Goal: Task Accomplishment & Management: Manage account settings

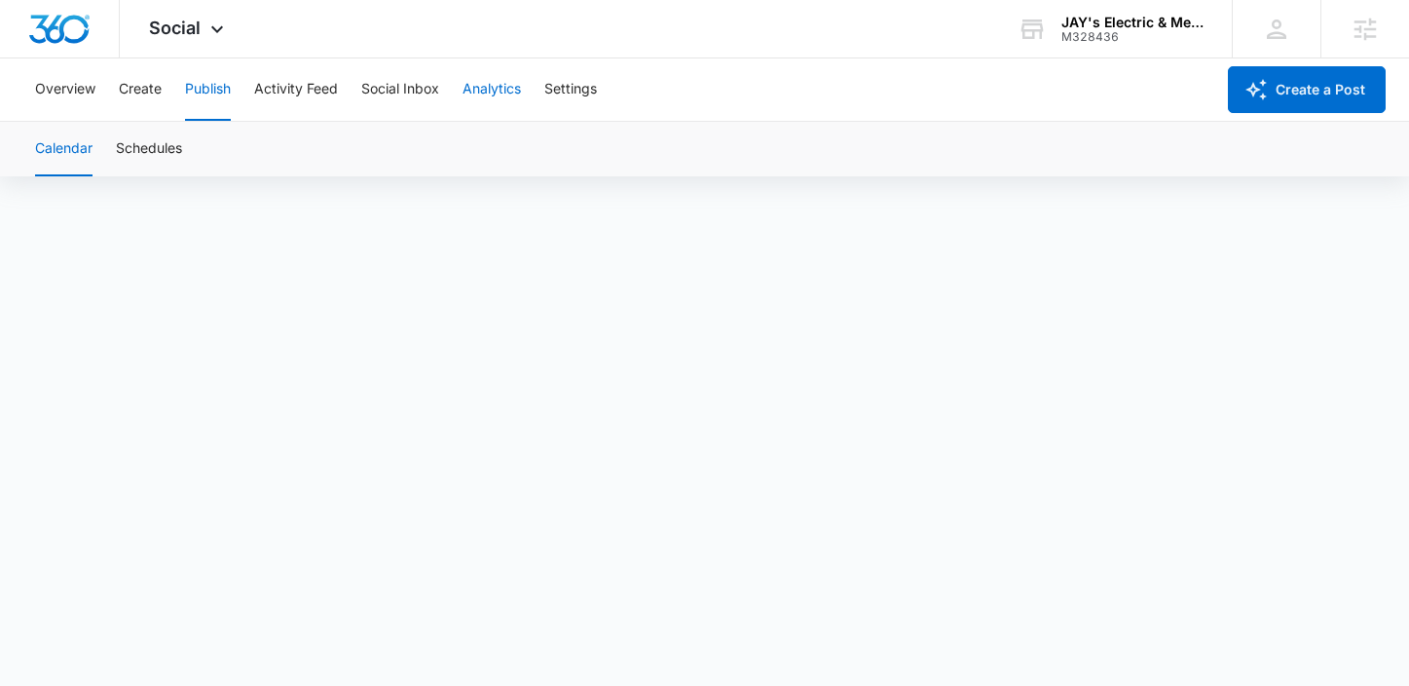
scroll to position [14, 0]
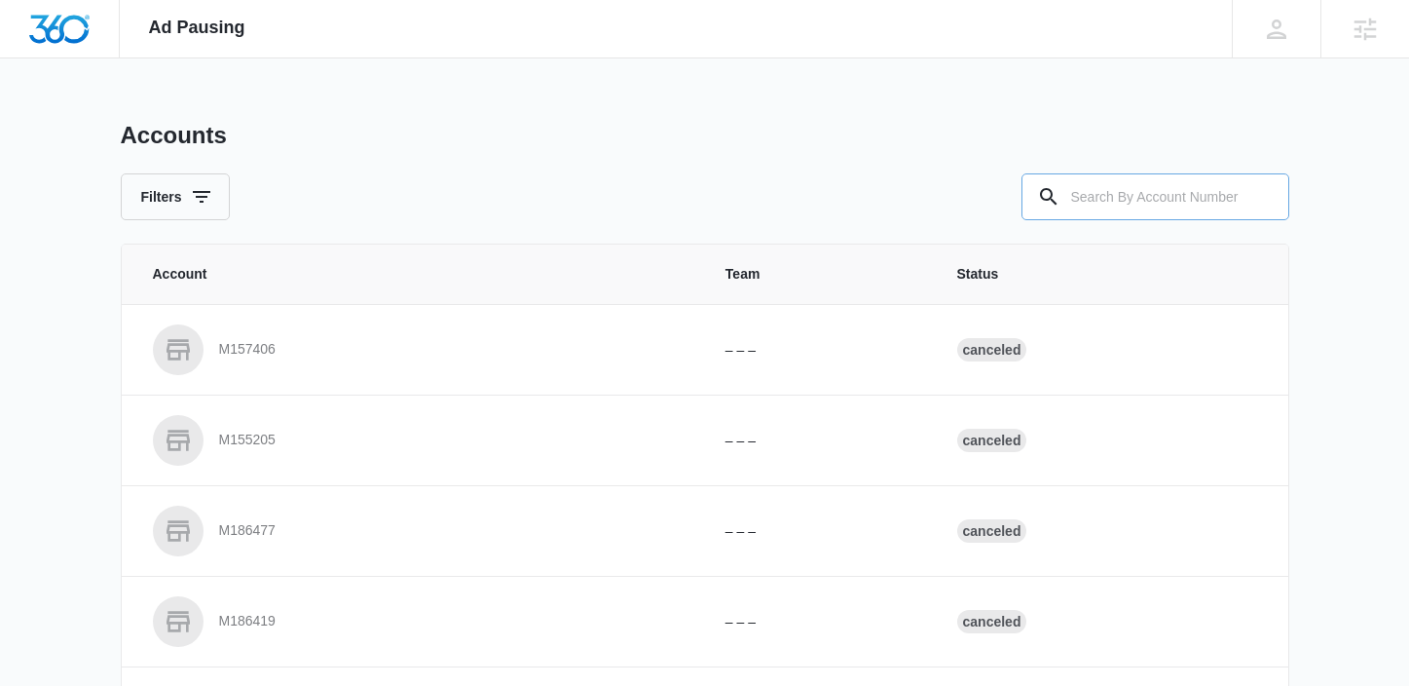
click at [1200, 201] on input "text" at bounding box center [1156, 196] width 268 height 47
paste input "M325083"
type input "M325083"
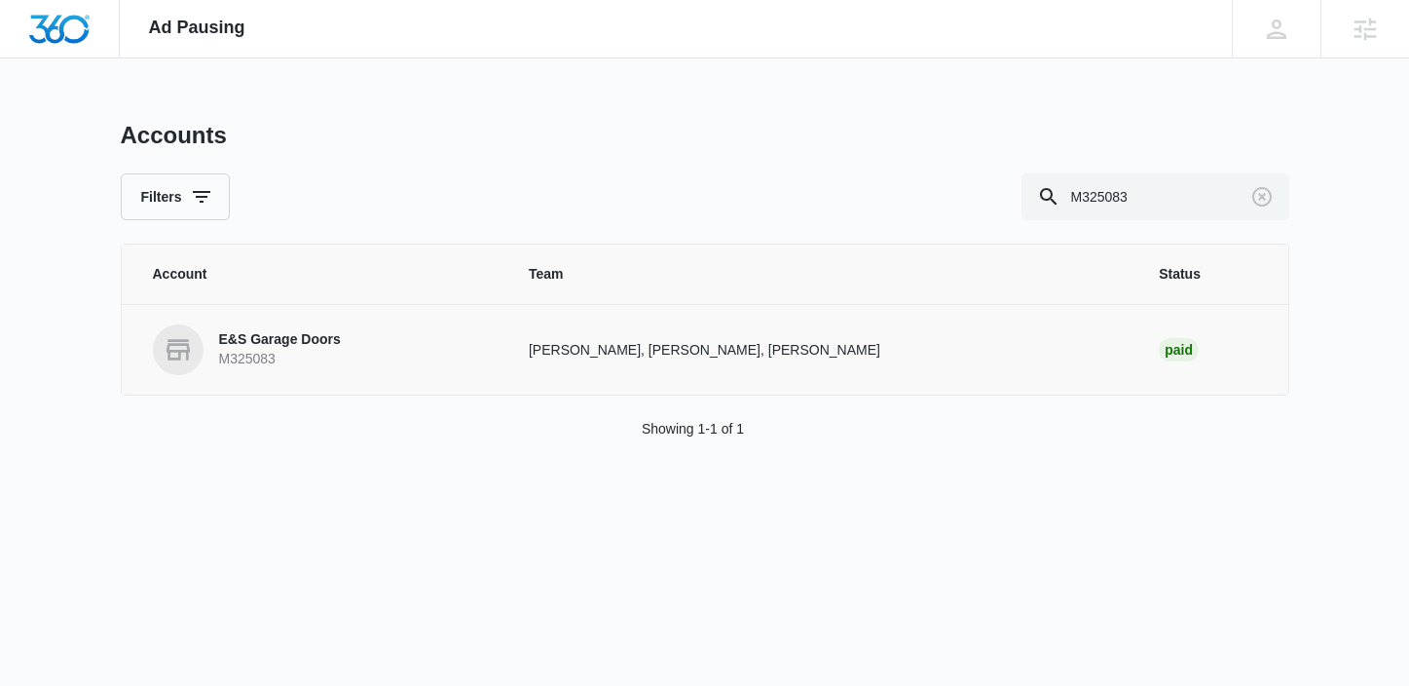
click at [309, 346] on p "E&S Garage Doors" at bounding box center [280, 339] width 122 height 19
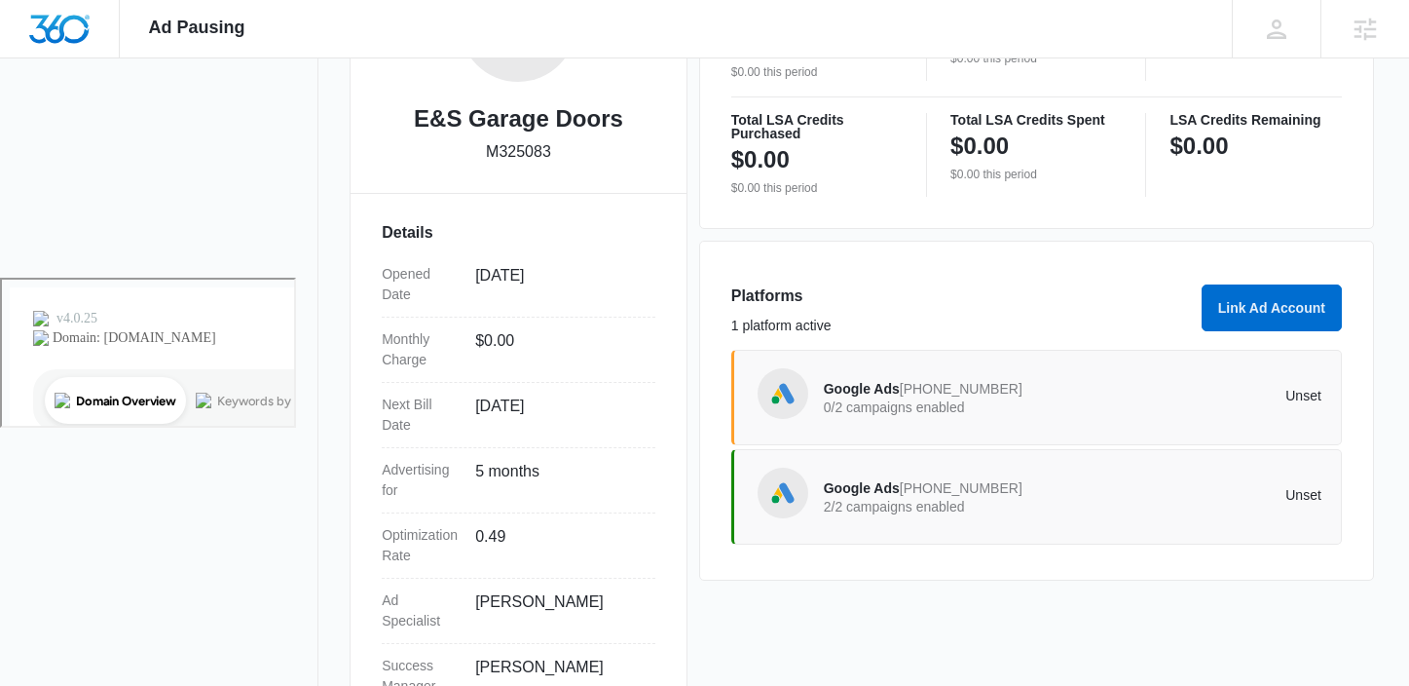
scroll to position [487, 0]
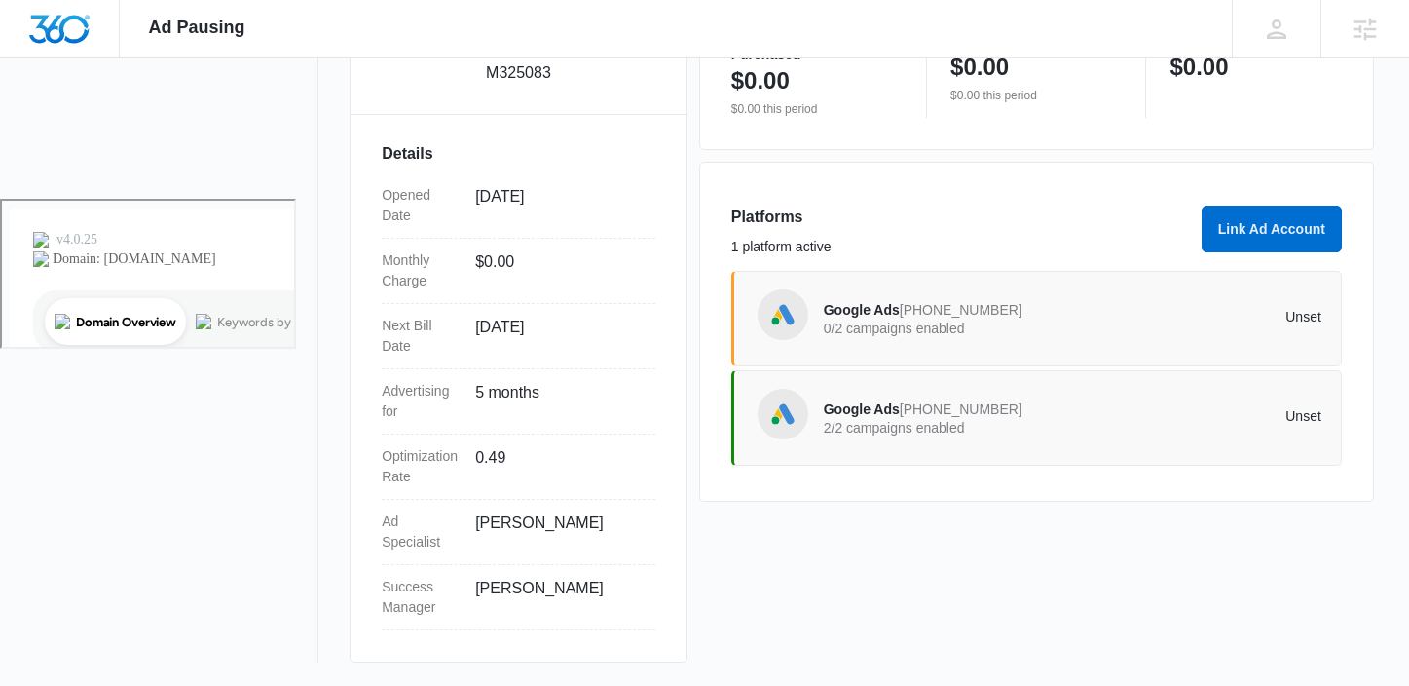
click at [868, 413] on span "Google Ads" at bounding box center [862, 409] width 76 height 16
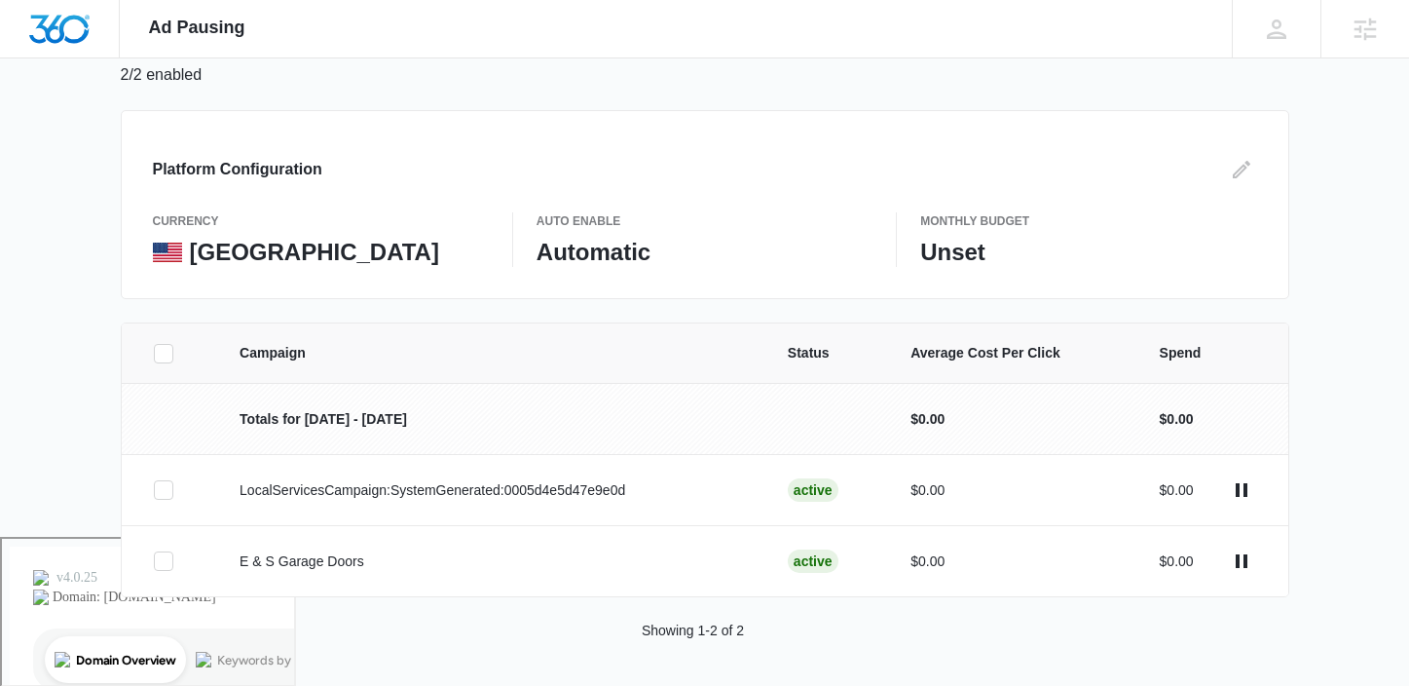
scroll to position [151, 0]
click at [488, 486] on p "LocalServicesCampaign:SystemGenerated:0005d4e5d47e9e0d" at bounding box center [491, 488] width 502 height 20
click at [383, 553] on p "E & S Garage Doors" at bounding box center [491, 559] width 502 height 20
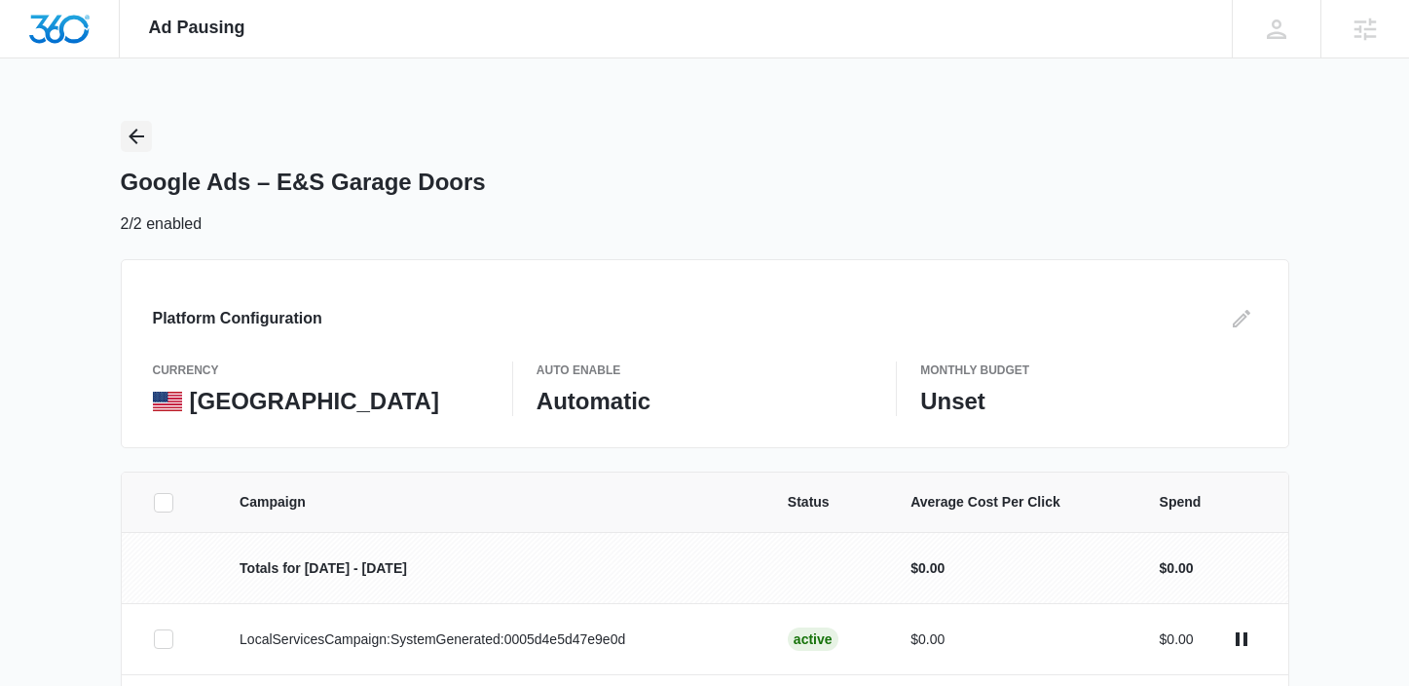
click at [130, 141] on icon "Back" at bounding box center [136, 136] width 23 height 23
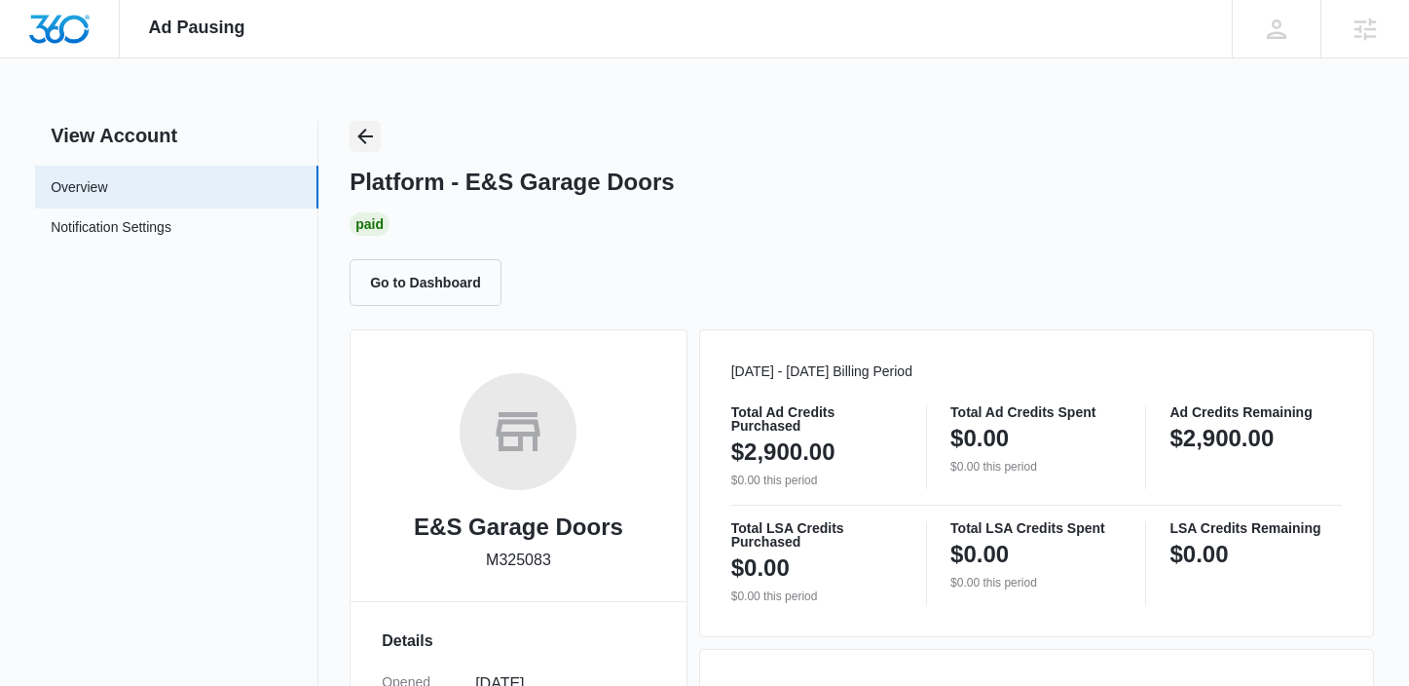
click at [361, 133] on icon "Back" at bounding box center [365, 137] width 16 height 16
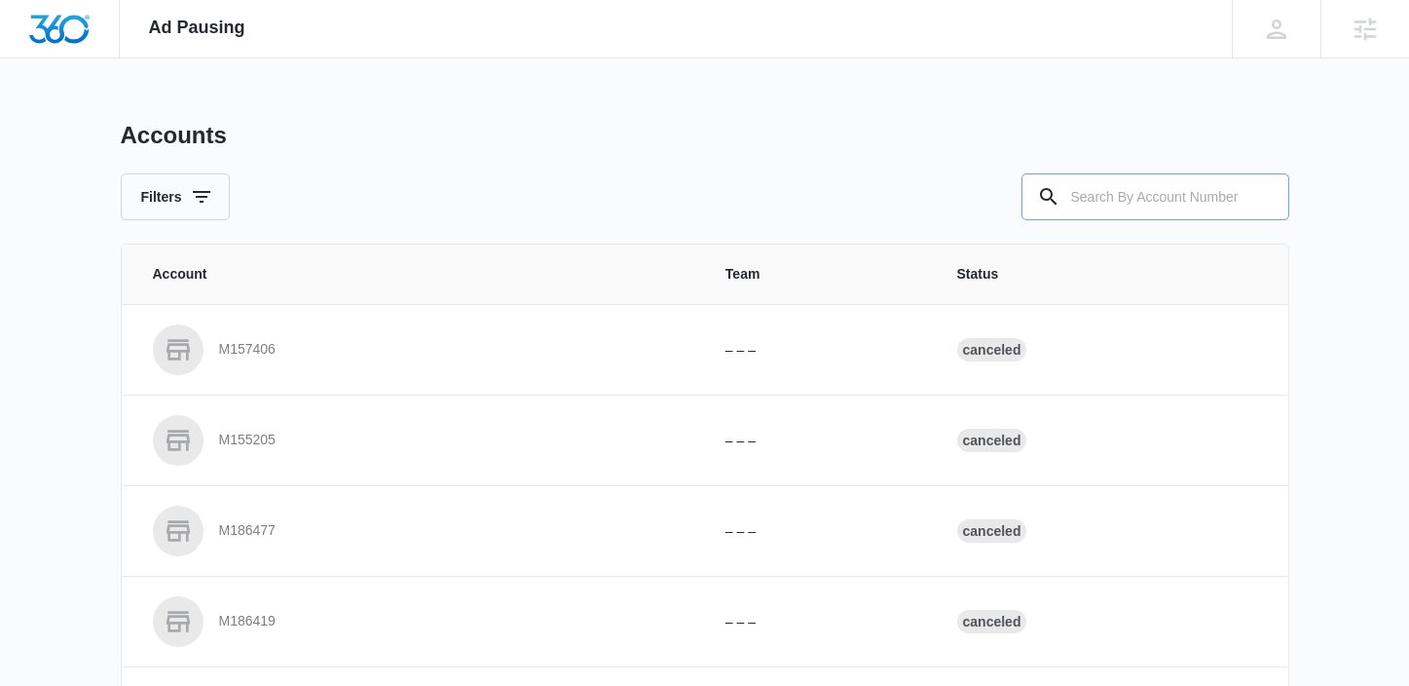
click at [1145, 205] on input "text" at bounding box center [1156, 196] width 268 height 47
paste input "r M329347"
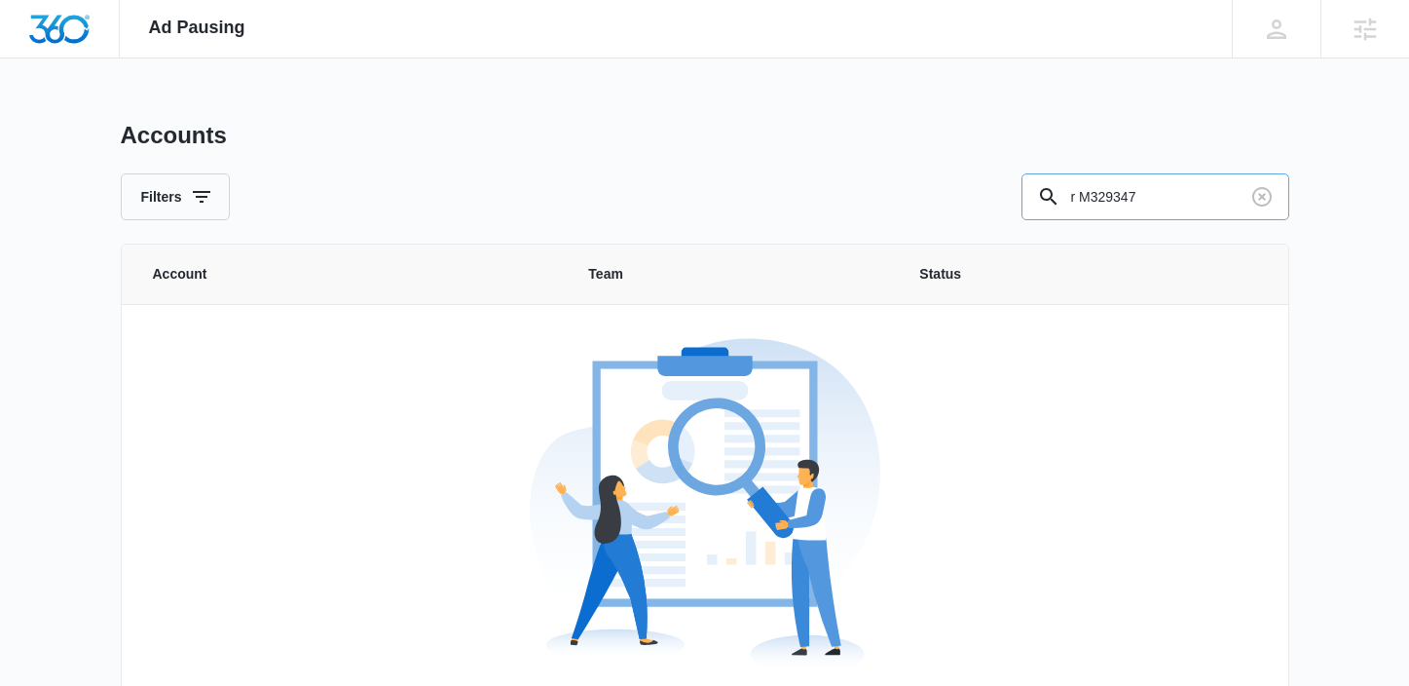
click at [1080, 196] on input "r M329347" at bounding box center [1156, 196] width 268 height 47
type input "M329347"
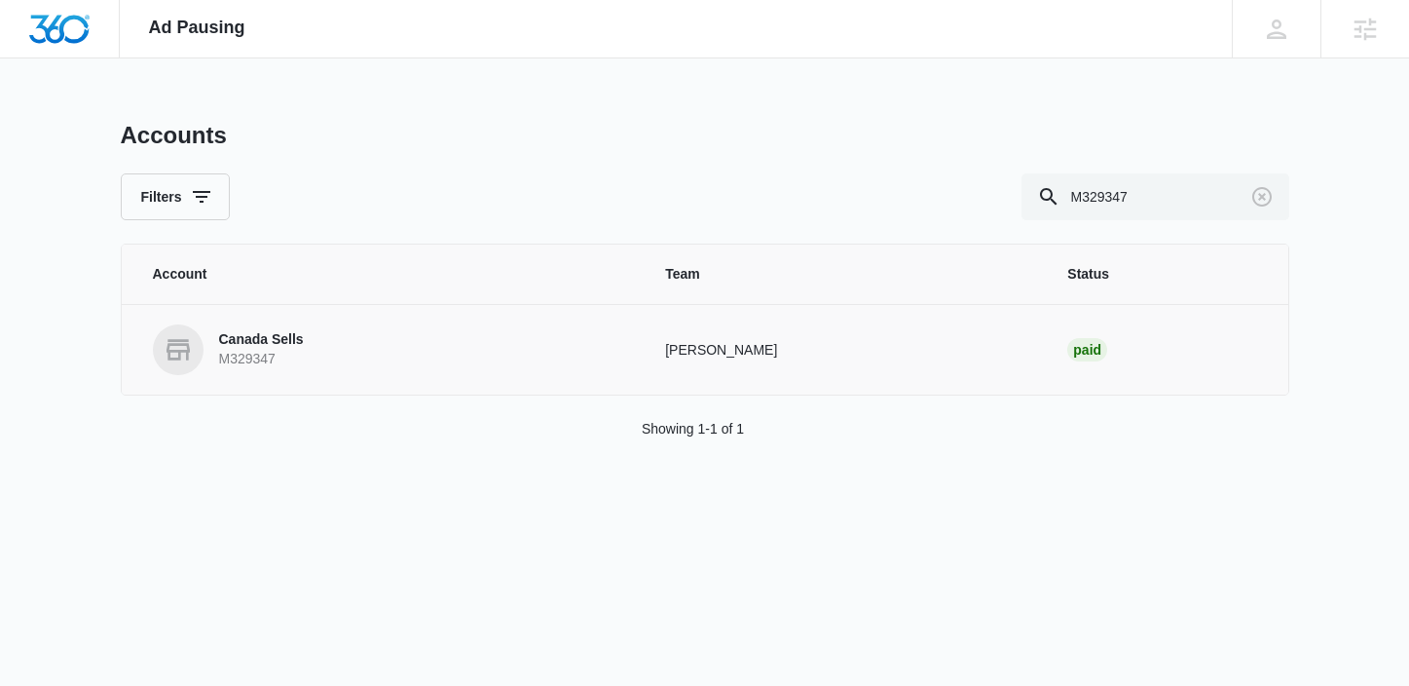
click at [288, 344] on p "Canada Sells" at bounding box center [261, 339] width 85 height 19
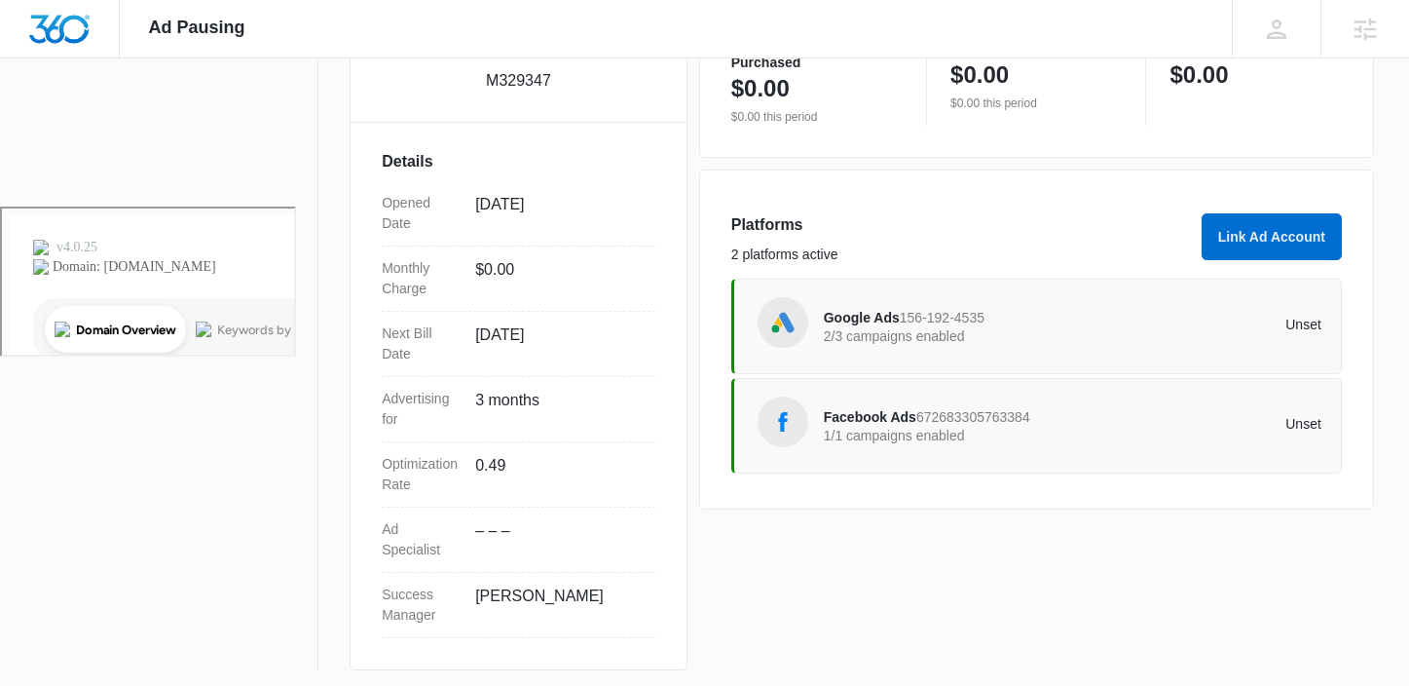
scroll to position [487, 0]
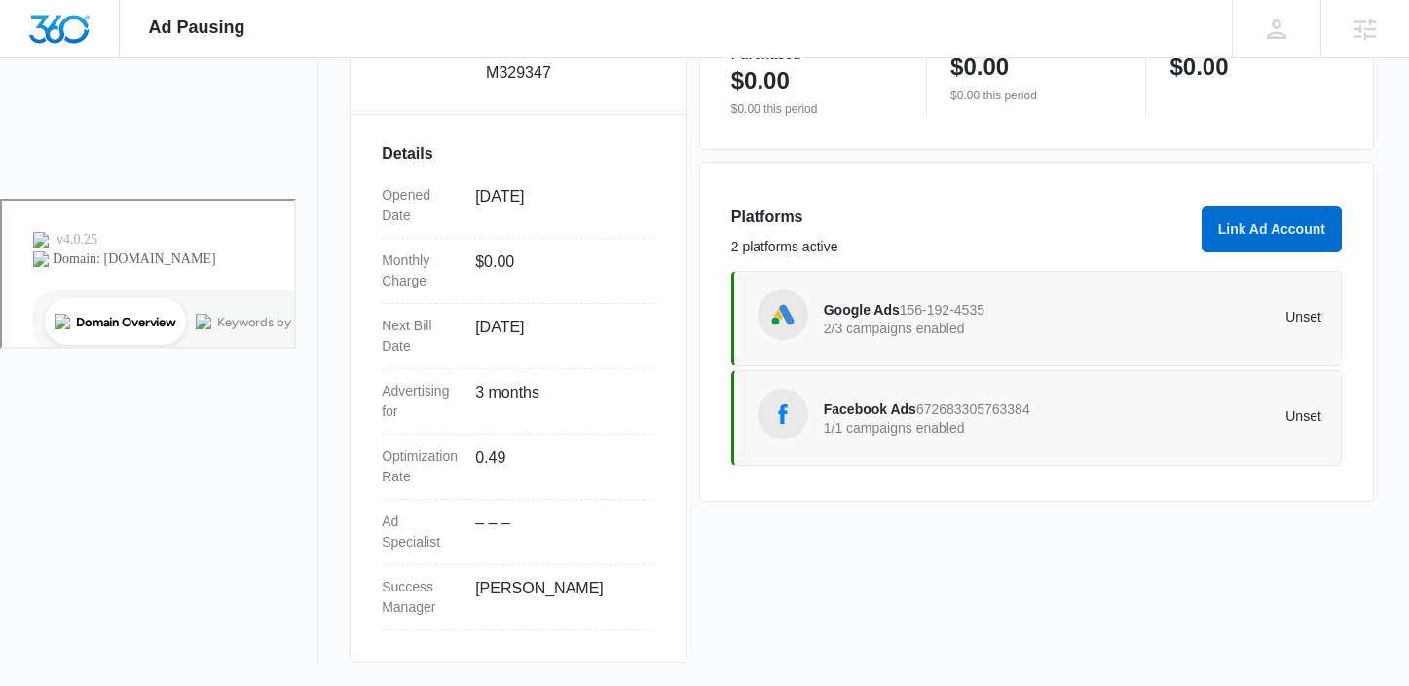
click at [899, 407] on span "Facebook Ads" at bounding box center [870, 409] width 93 height 16
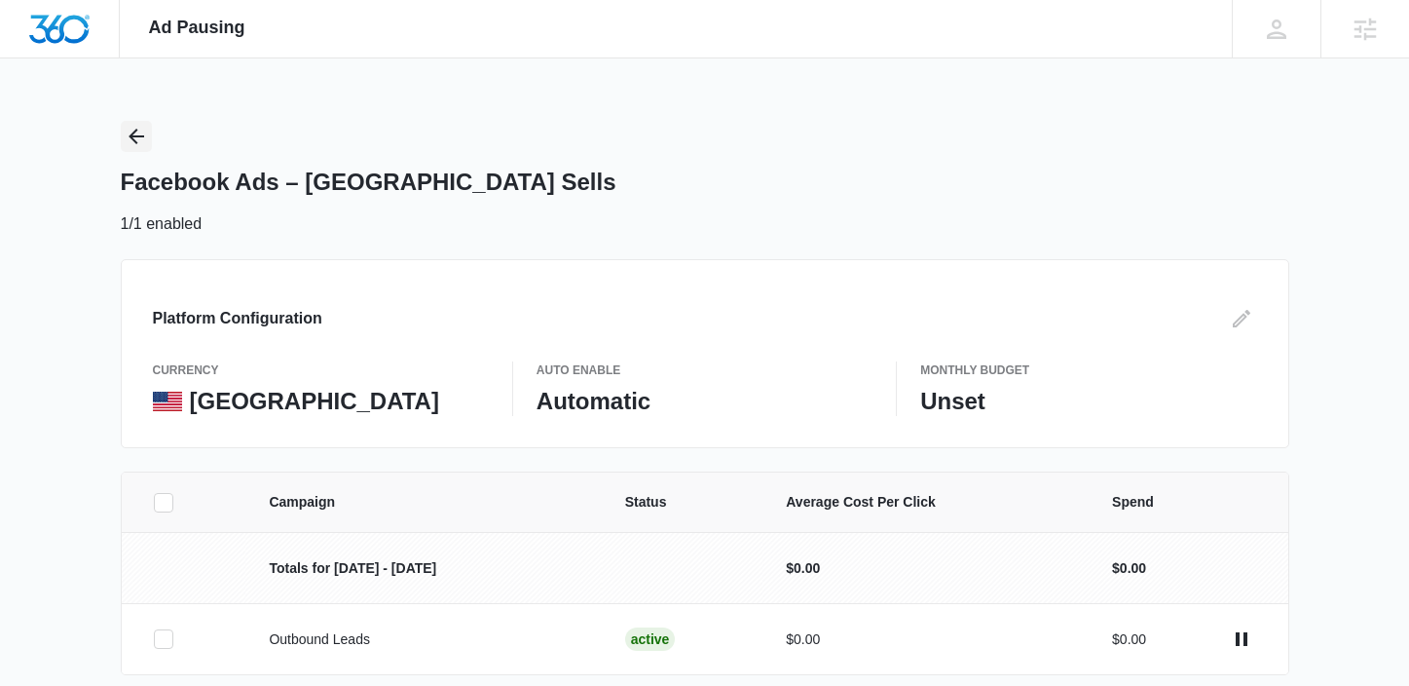
click at [147, 134] on button "Back" at bounding box center [136, 136] width 31 height 31
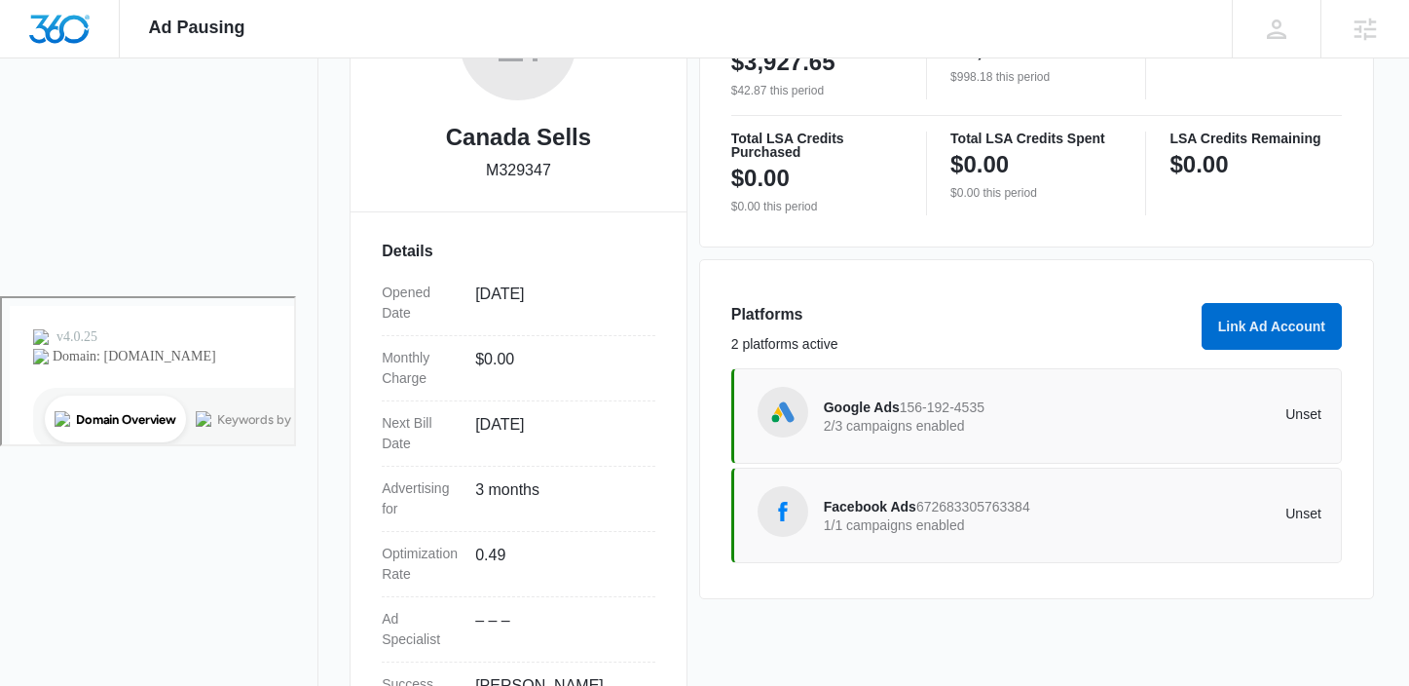
scroll to position [487, 0]
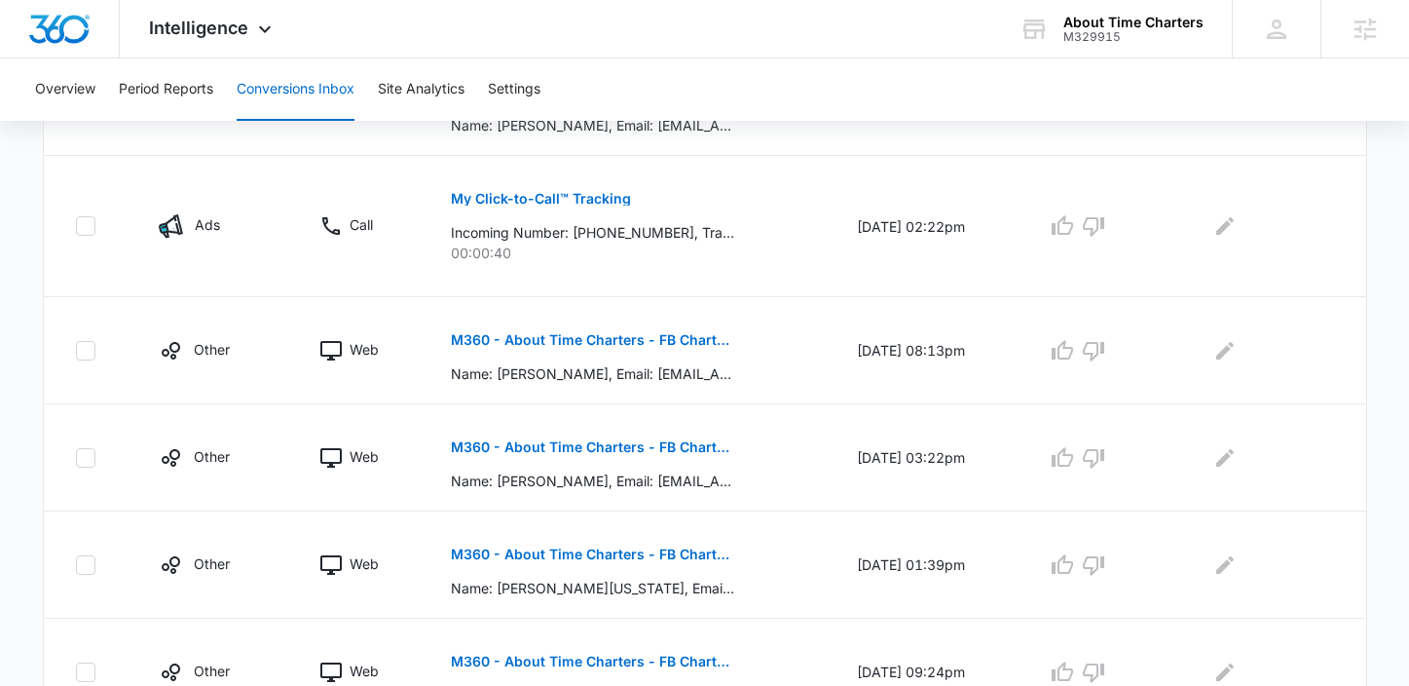
scroll to position [1196, 0]
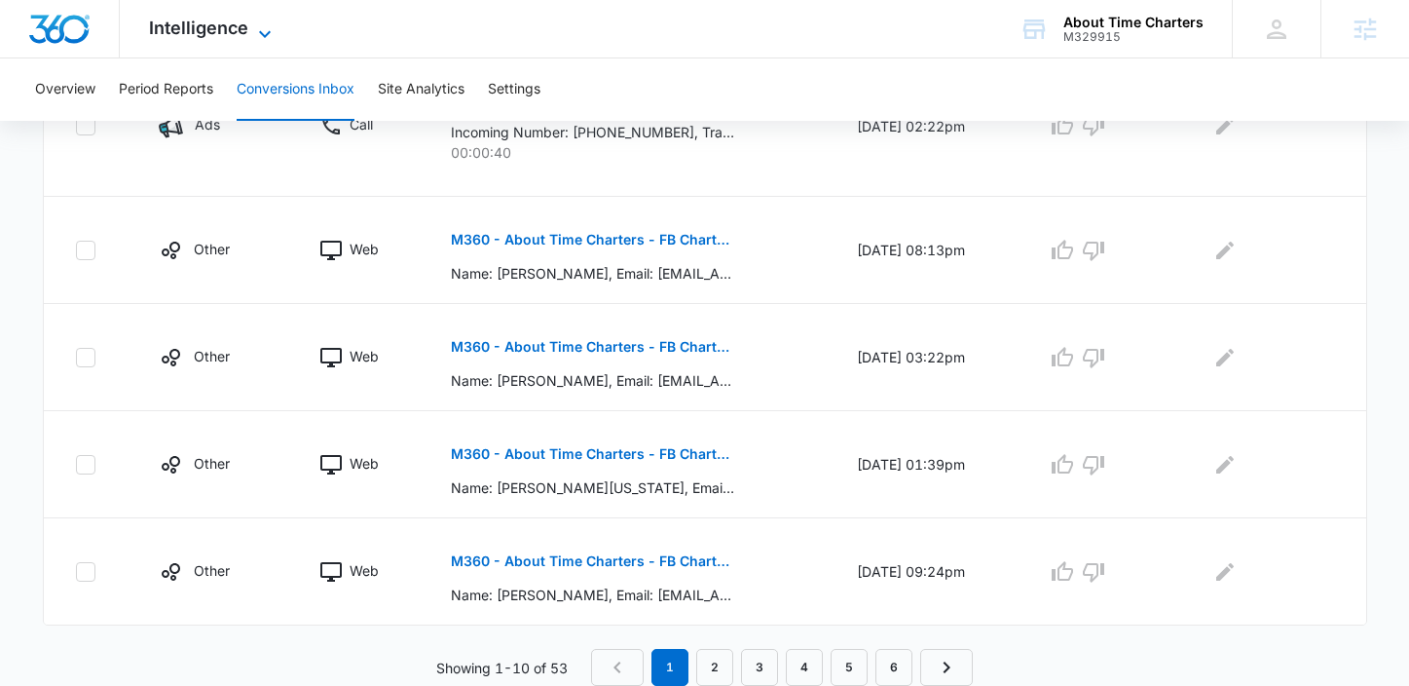
click at [190, 26] on span "Intelligence" at bounding box center [198, 28] width 99 height 20
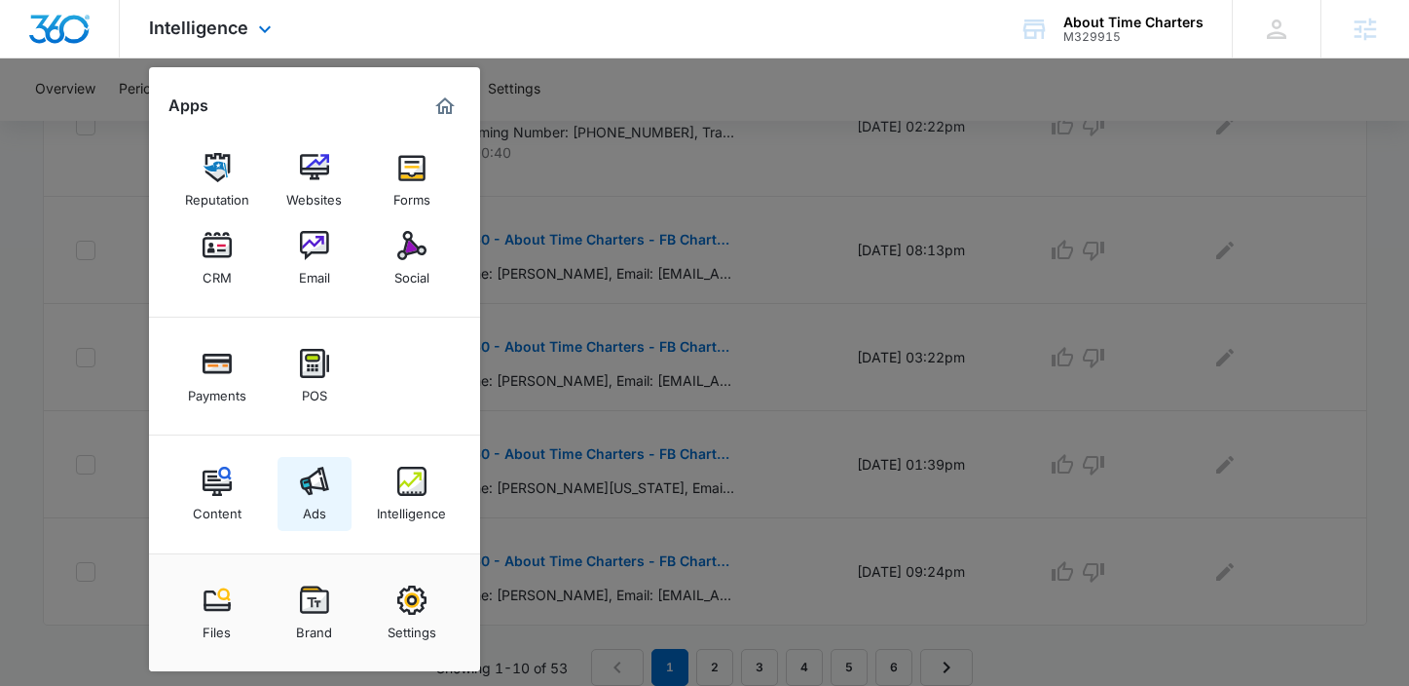
click at [301, 478] on img at bounding box center [314, 480] width 29 height 29
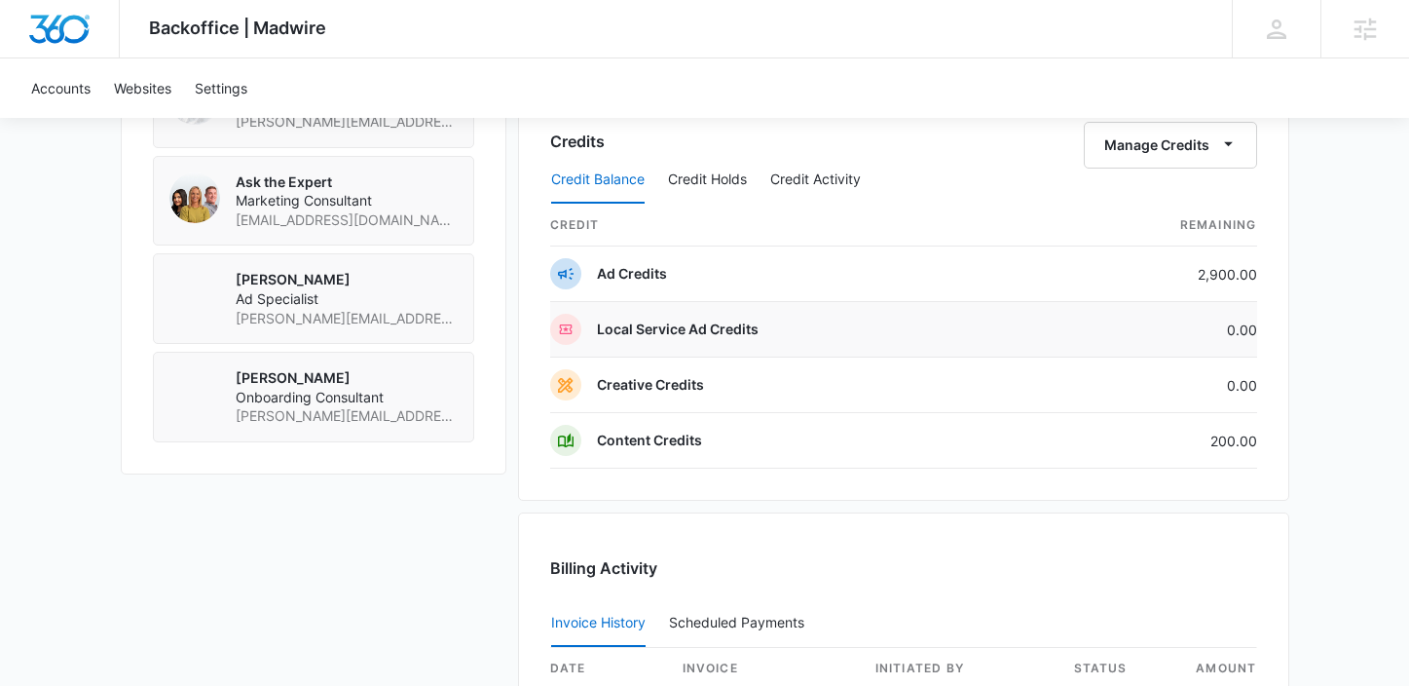
scroll to position [1476, 0]
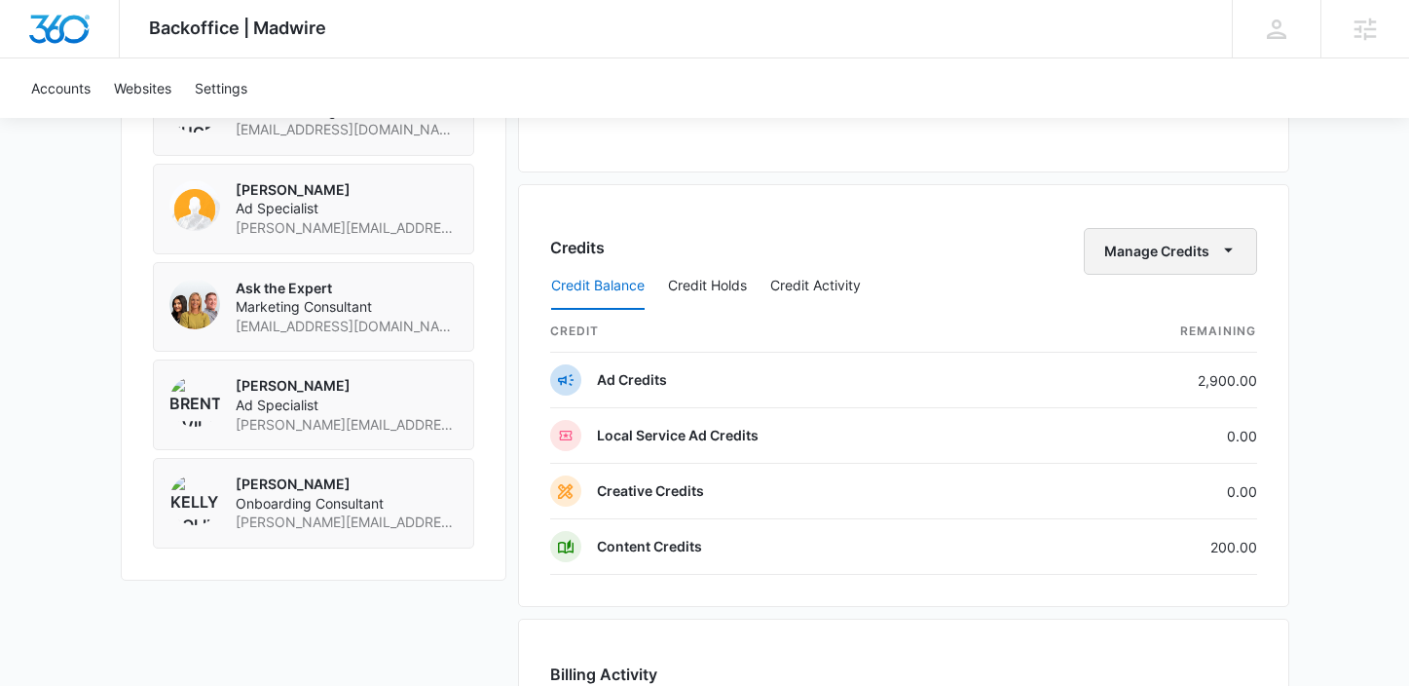
click at [1174, 249] on button "Manage Credits" at bounding box center [1170, 251] width 173 height 47
click at [1155, 319] on div "Transfer Credits" at bounding box center [1160, 315] width 102 height 14
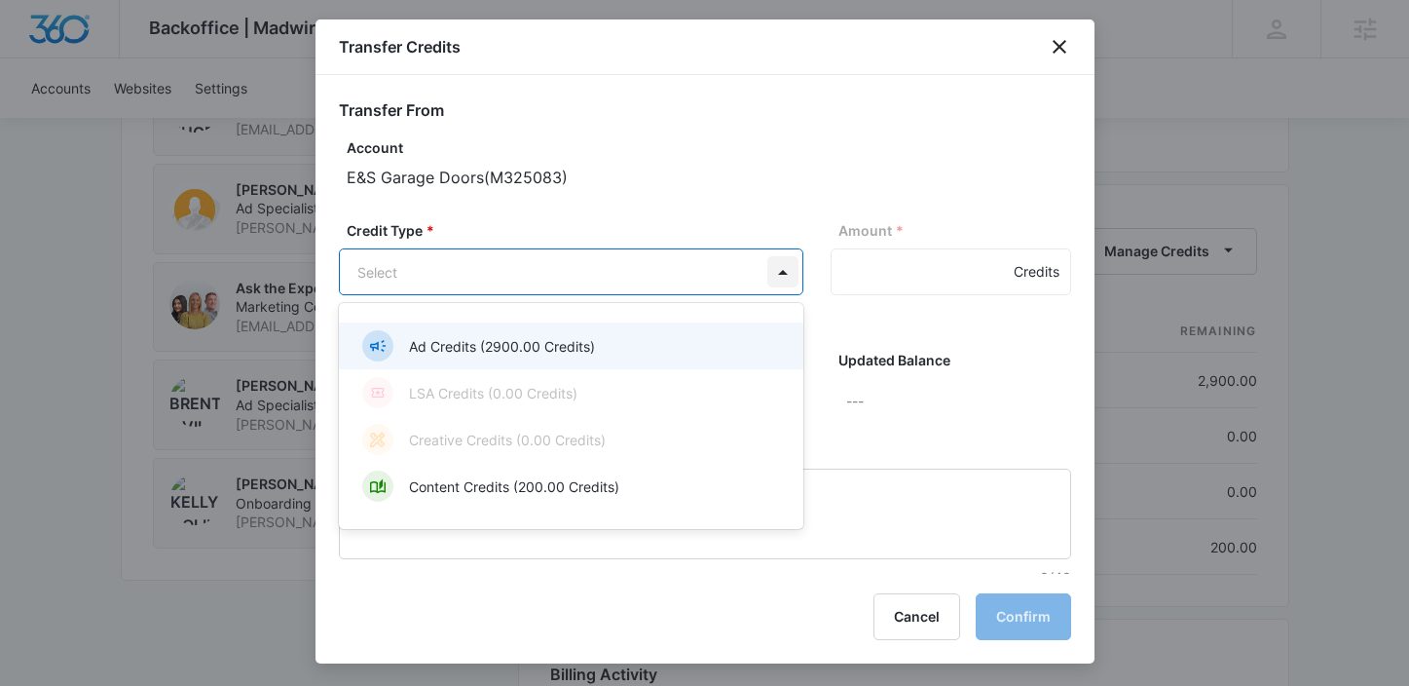
click at [790, 133] on div at bounding box center [704, 343] width 1409 height 686
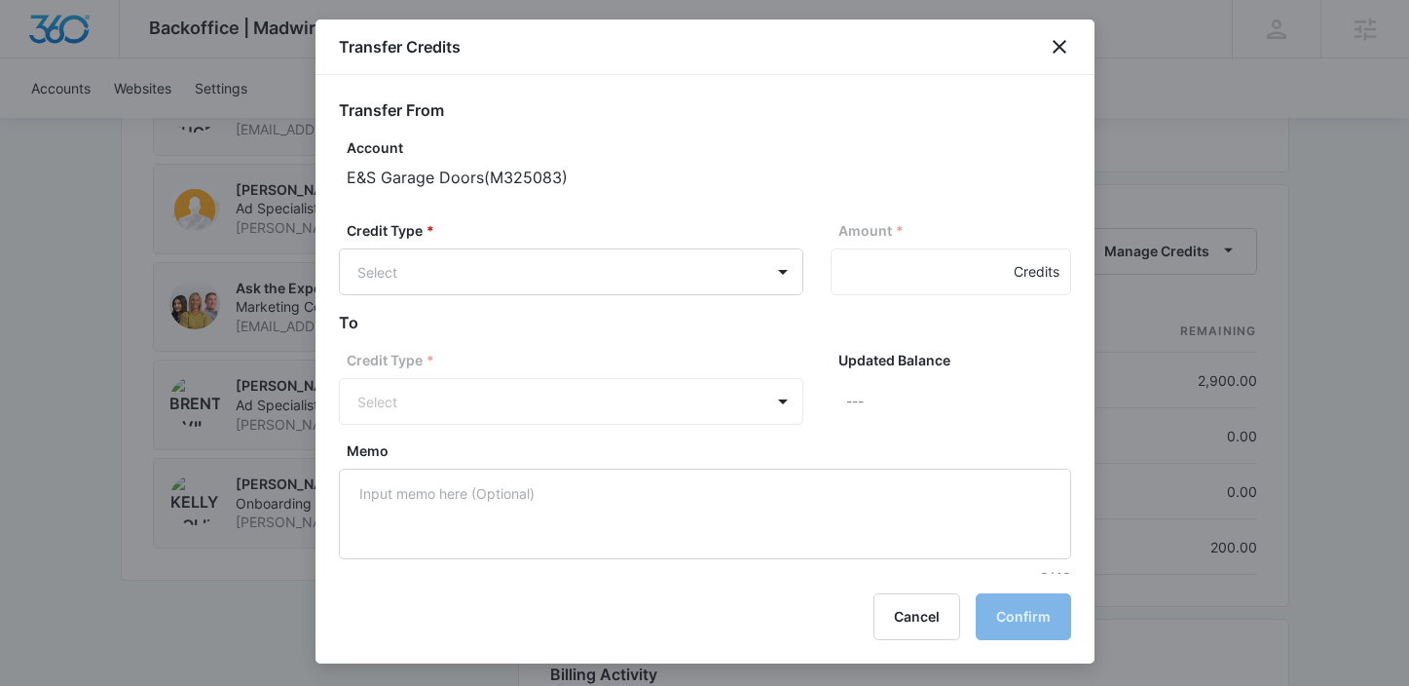
click at [1187, 364] on div at bounding box center [704, 343] width 1409 height 686
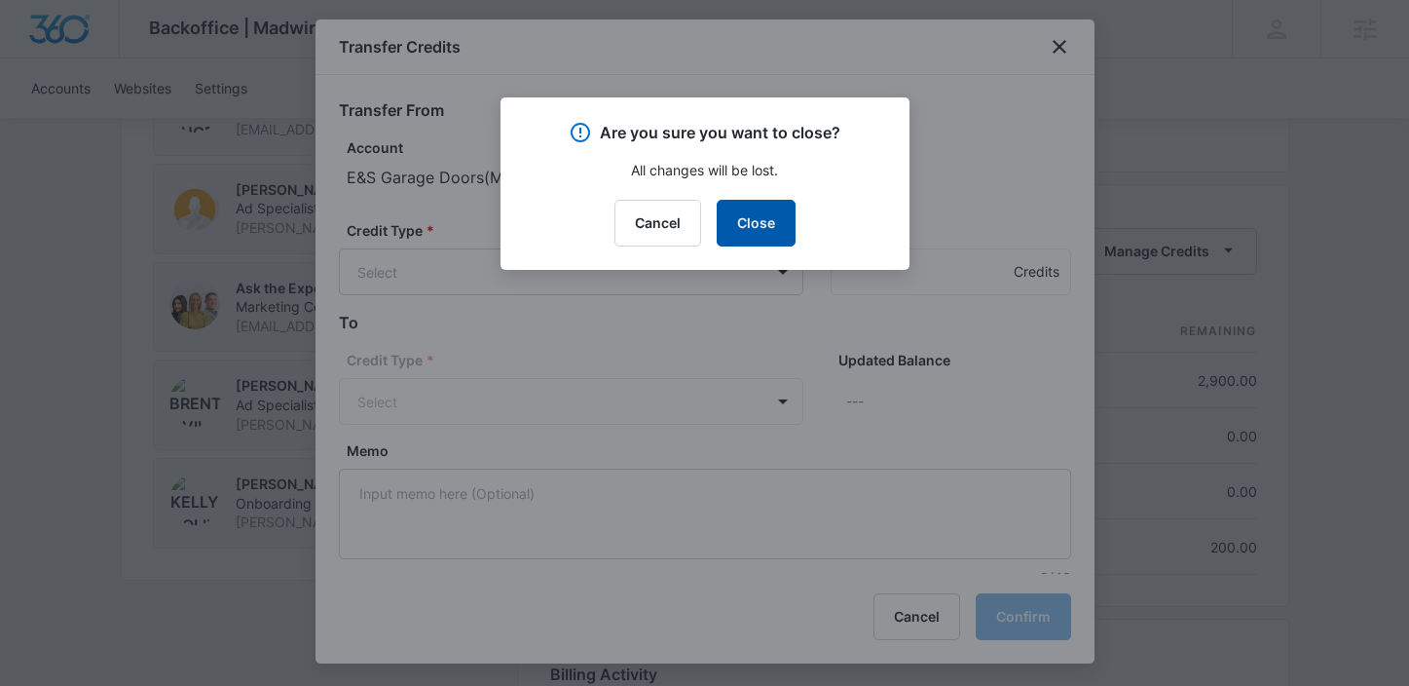
click at [772, 224] on button "Close" at bounding box center [756, 223] width 79 height 47
